Goal: Obtain resource: Download file/media

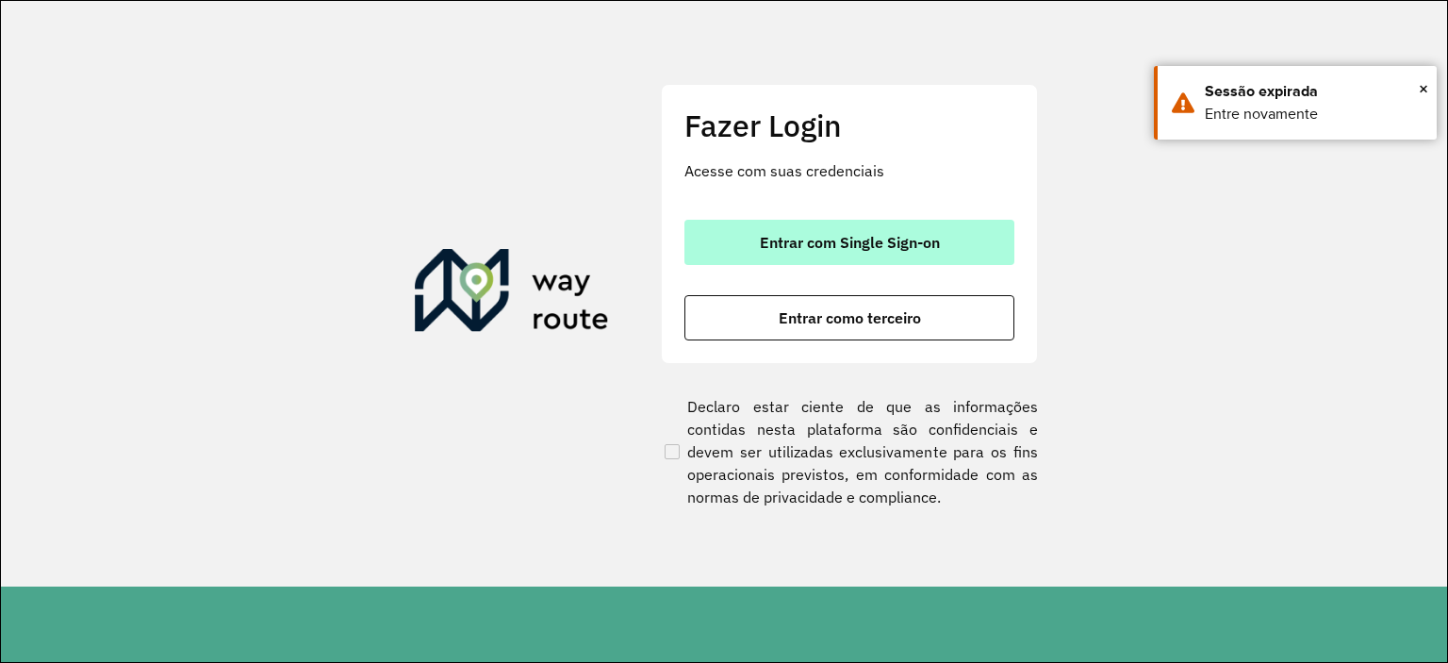
click at [867, 245] on span "Entrar com Single Sign-on" at bounding box center [850, 242] width 180 height 15
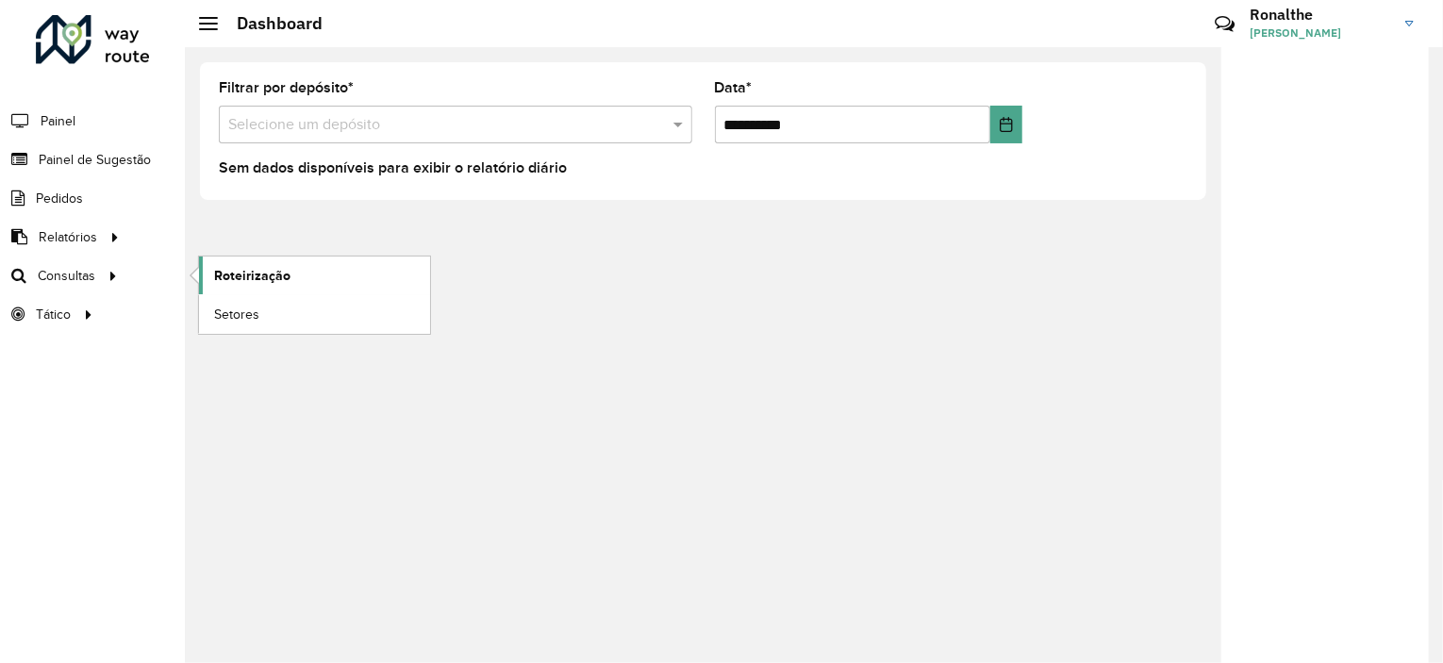
click at [309, 285] on link "Roteirização" at bounding box center [314, 275] width 231 height 38
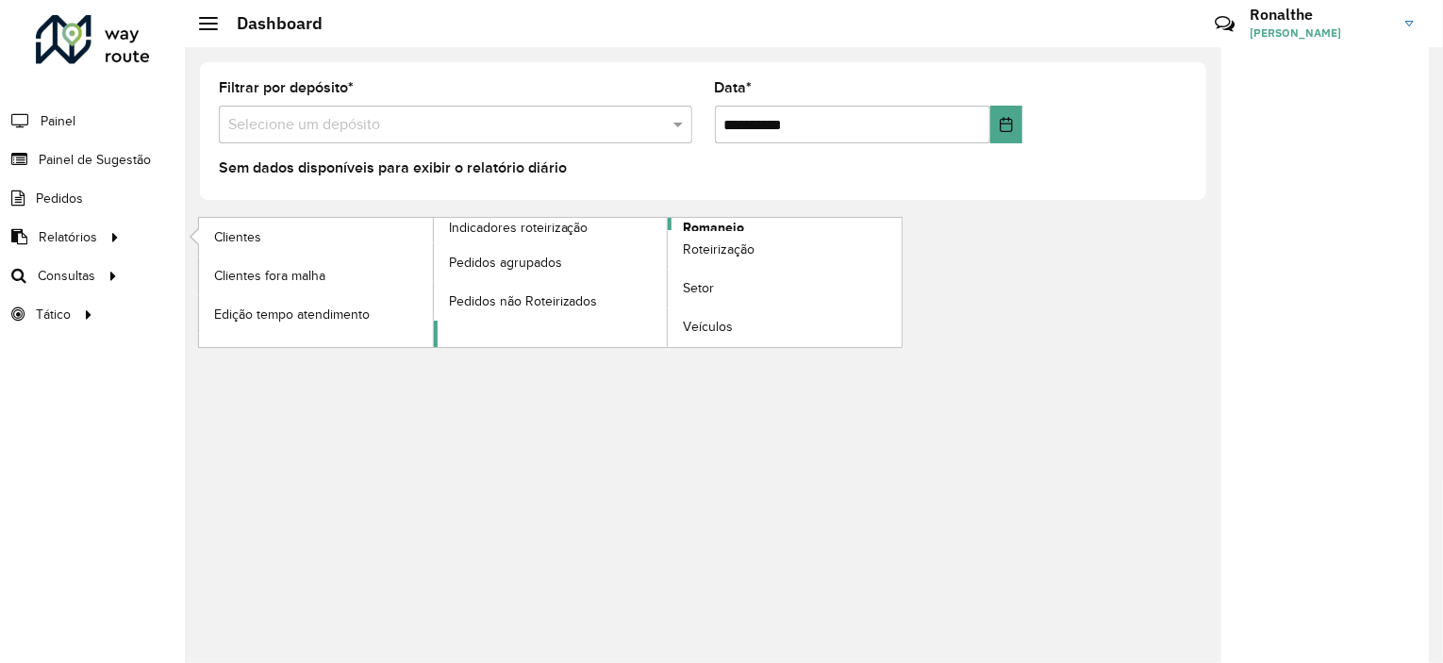
click at [713, 223] on span "Romaneio" at bounding box center [713, 228] width 61 height 20
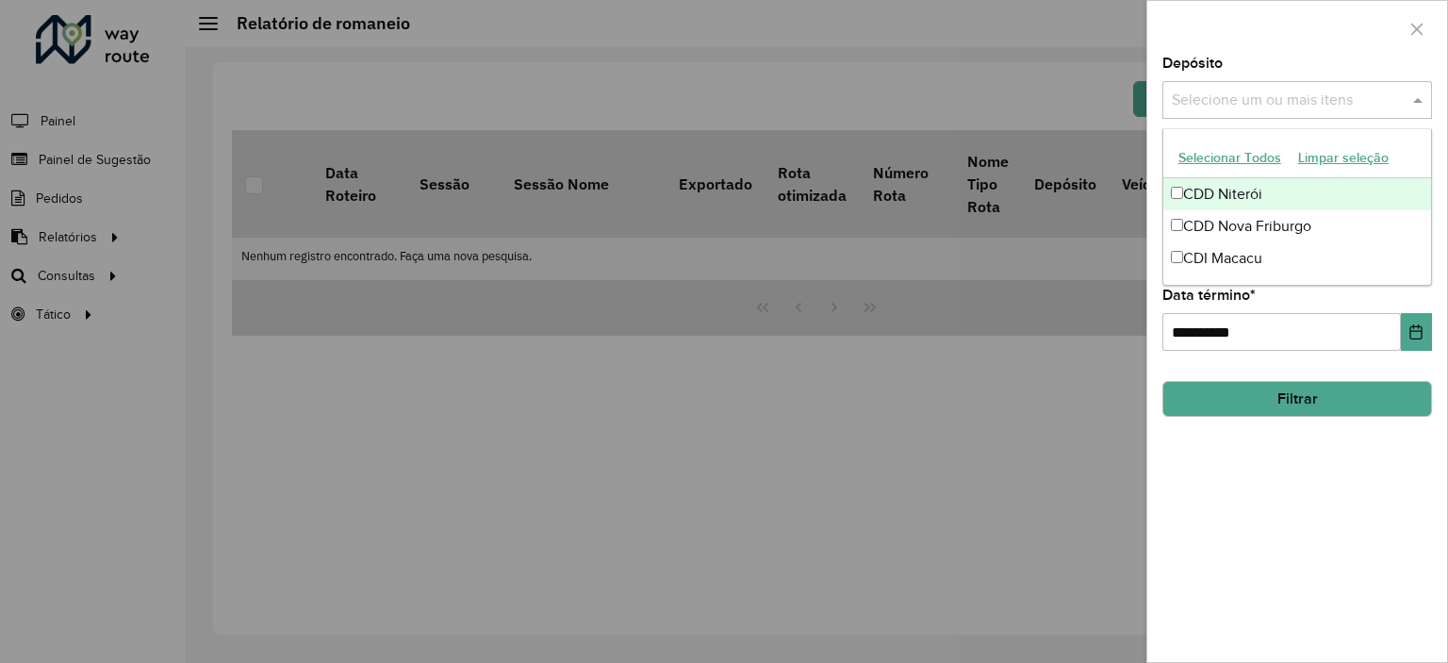
click at [1207, 101] on input "text" at bounding box center [1287, 101] width 241 height 23
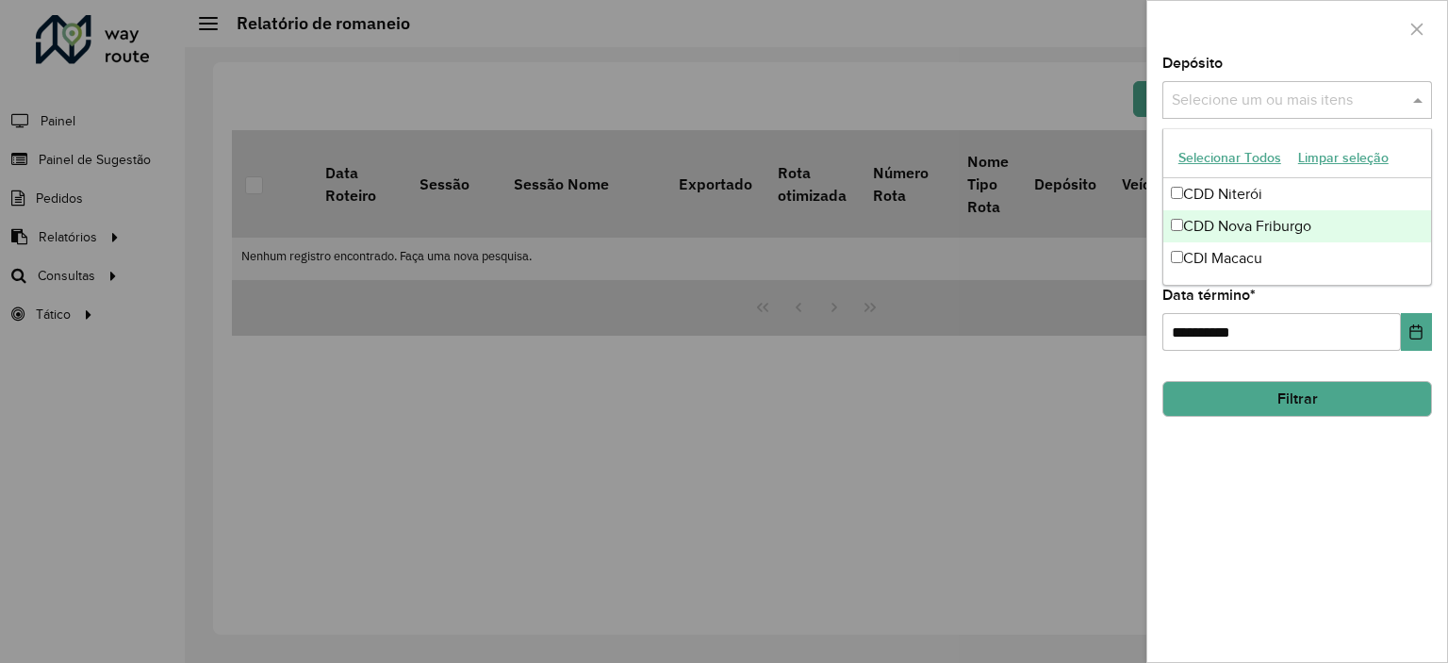
click at [1204, 218] on div "CDD Nova Friburgo" at bounding box center [1298, 226] width 268 height 32
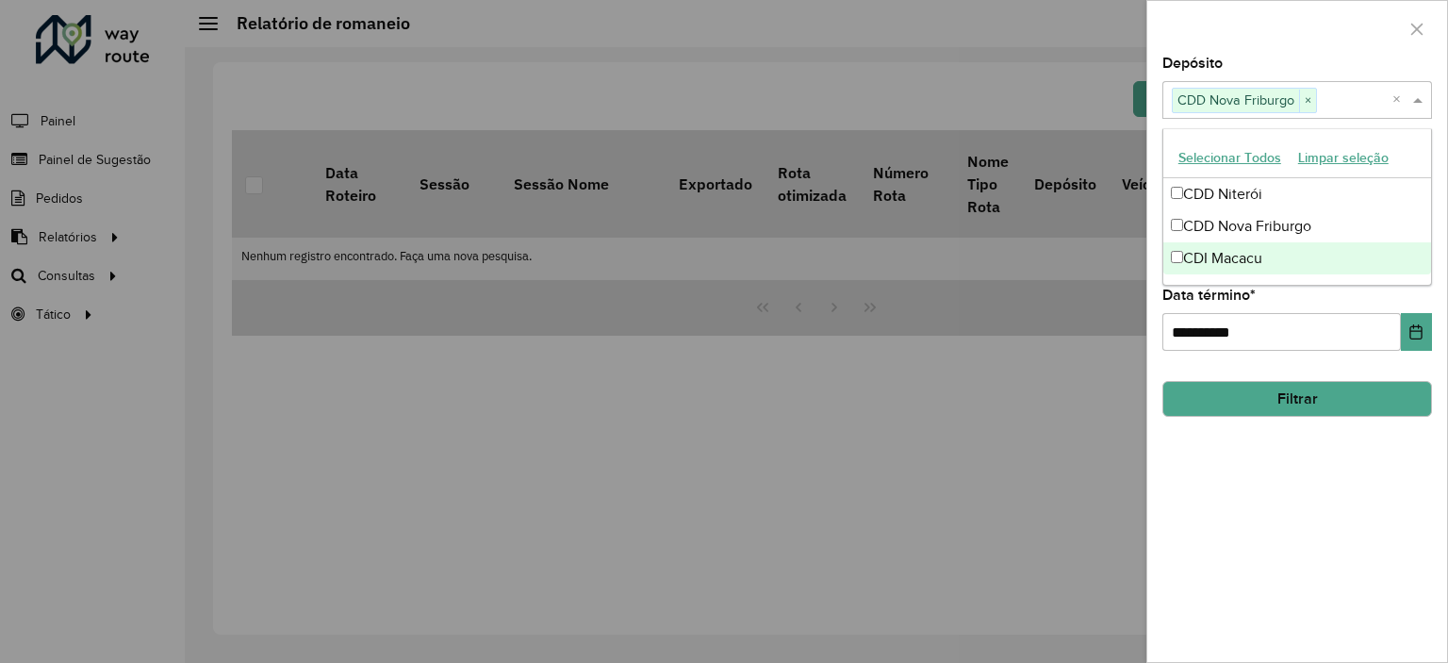
click at [1280, 486] on div "**********" at bounding box center [1298, 359] width 300 height 605
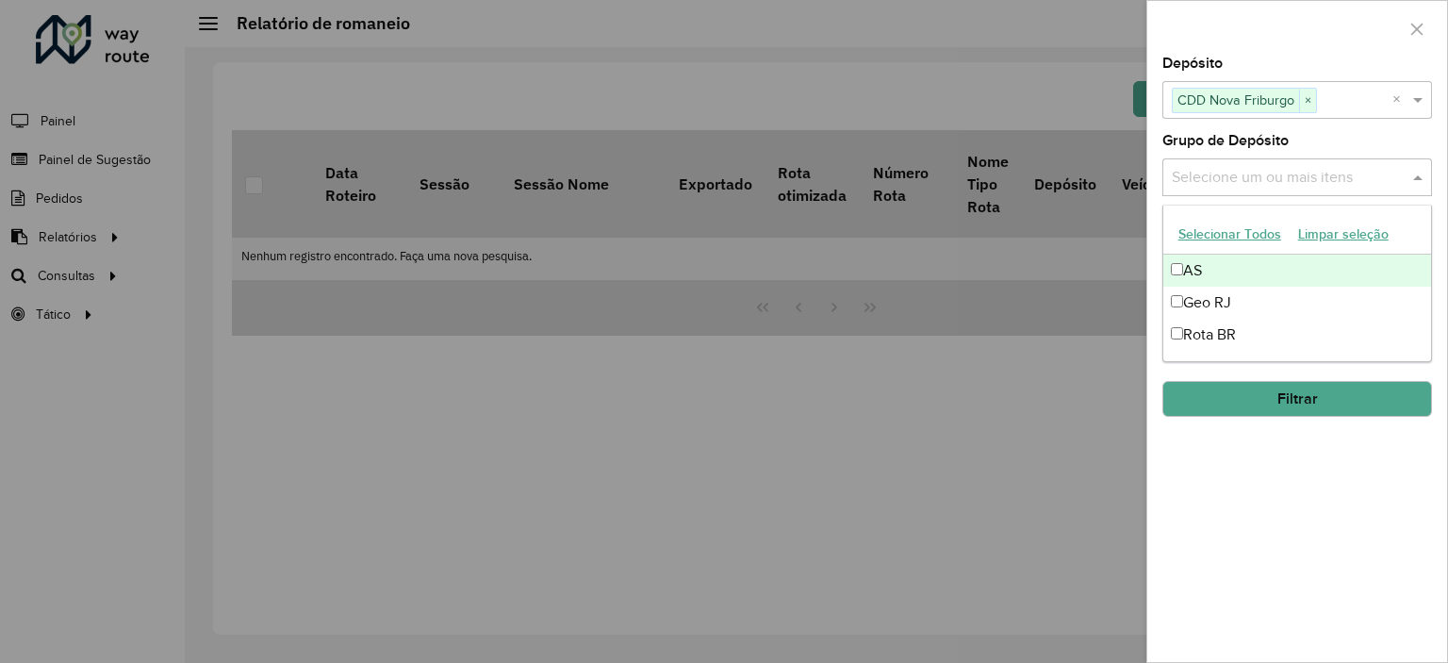
click at [1260, 189] on div "Selecione um ou mais itens" at bounding box center [1298, 177] width 270 height 38
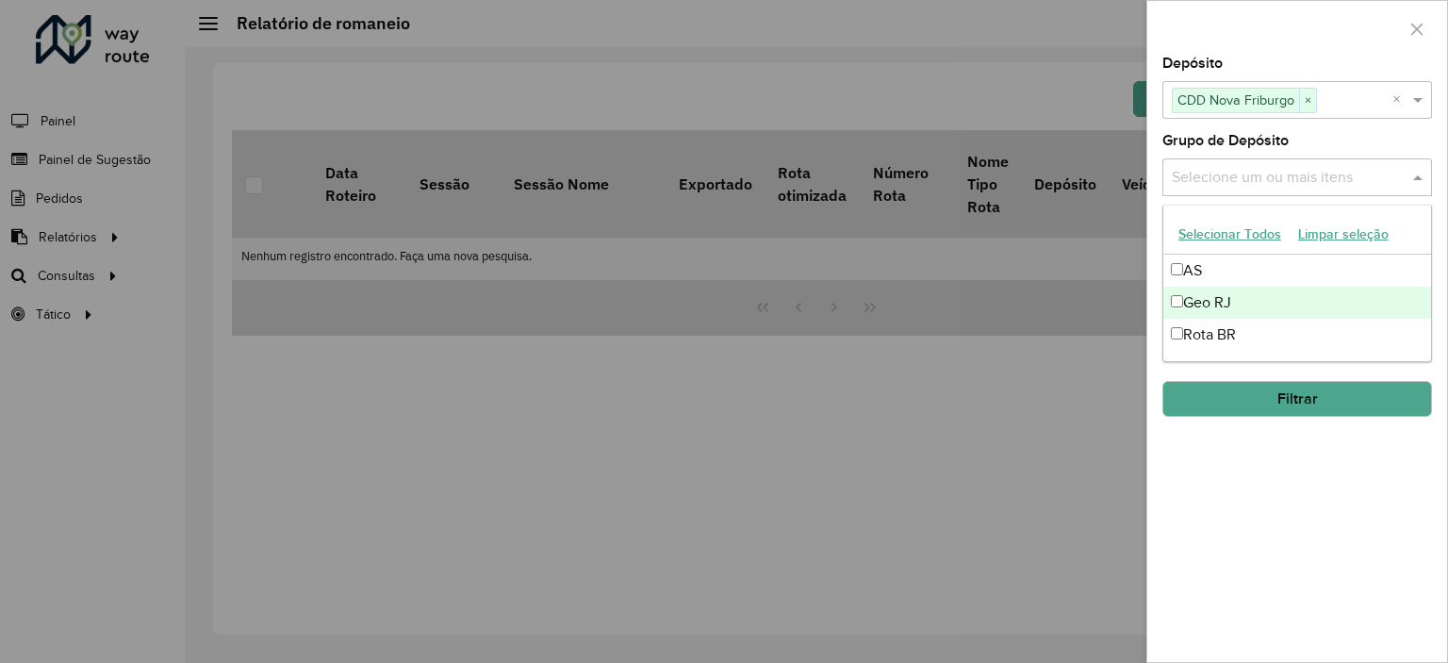
click at [1203, 305] on div "Geo RJ" at bounding box center [1298, 303] width 268 height 32
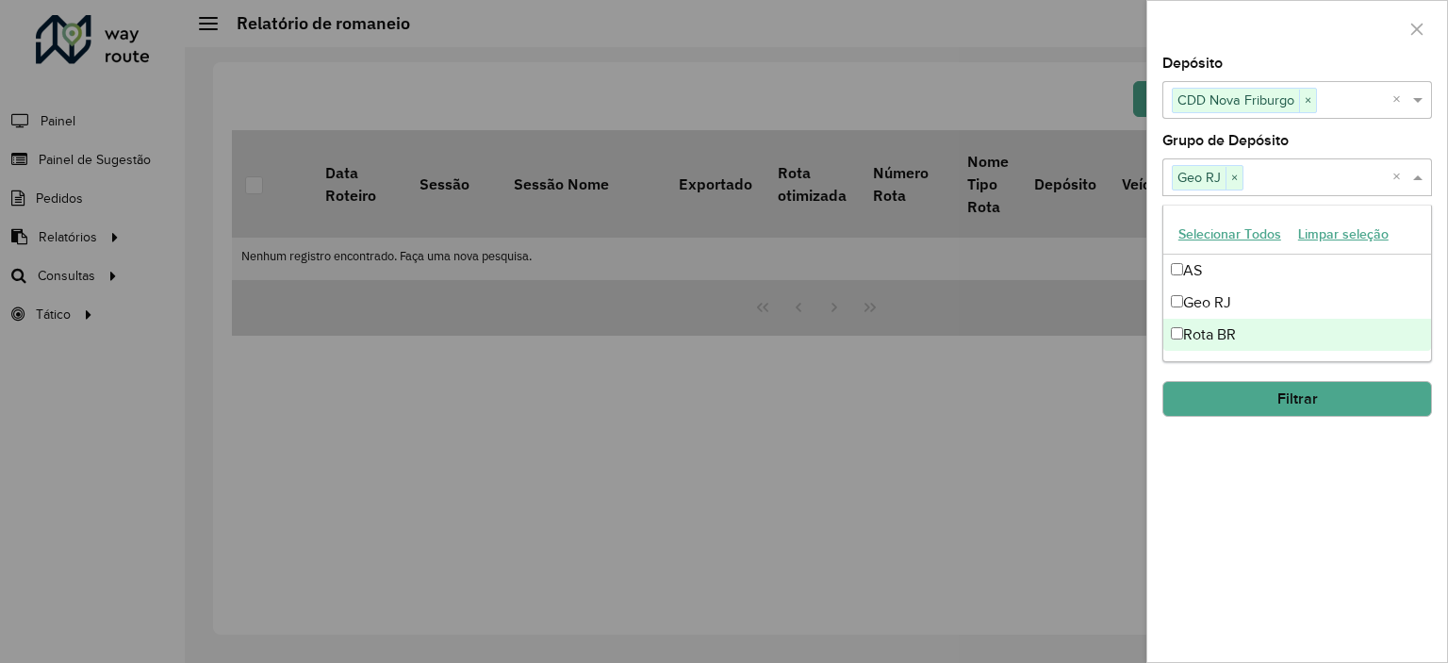
click at [1301, 558] on div "**********" at bounding box center [1298, 359] width 300 height 605
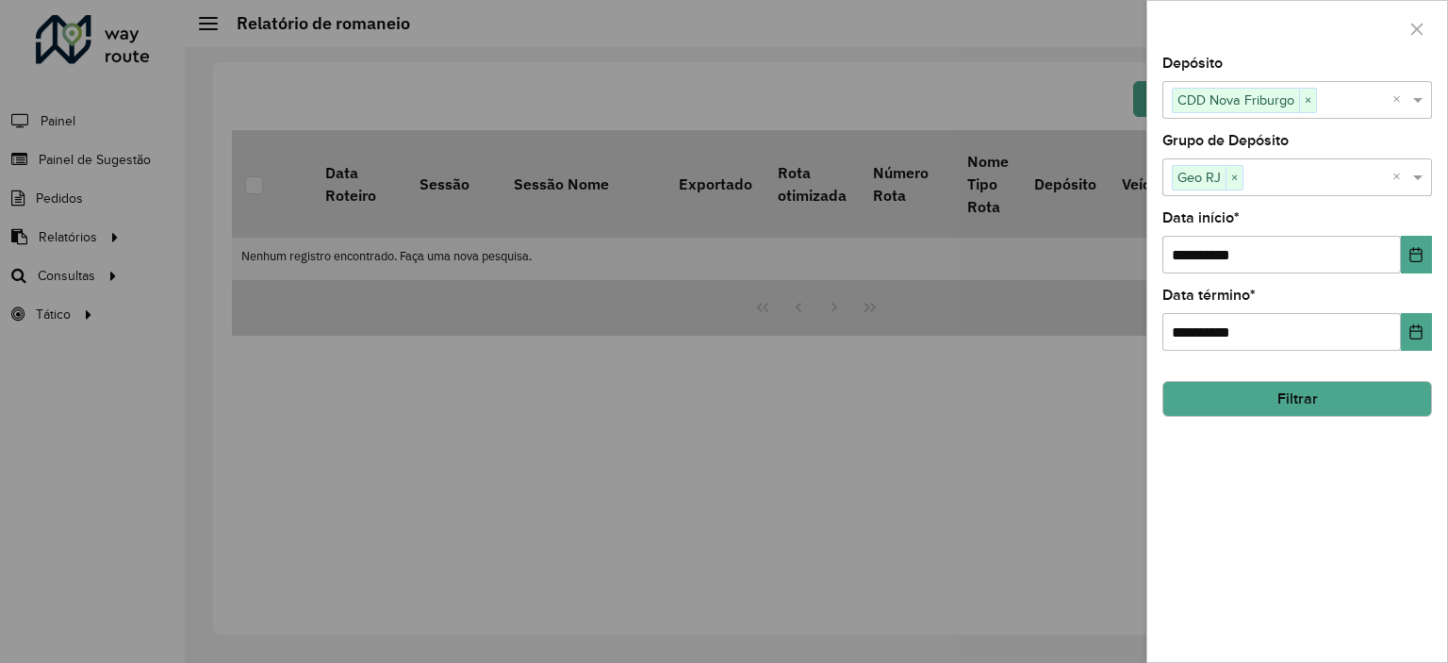
click at [1306, 406] on button "Filtrar" at bounding box center [1298, 399] width 270 height 36
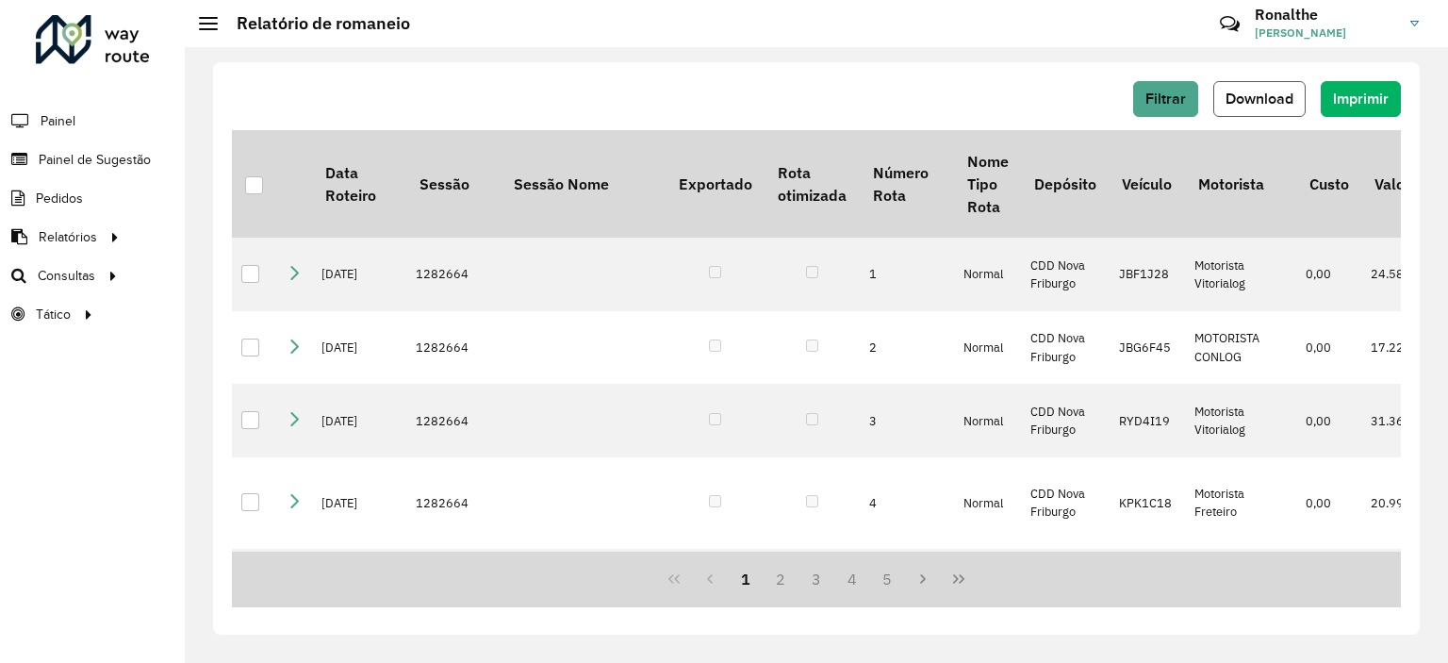
click at [1266, 104] on span "Download" at bounding box center [1260, 99] width 68 height 16
